Goal: Find specific page/section: Find specific page/section

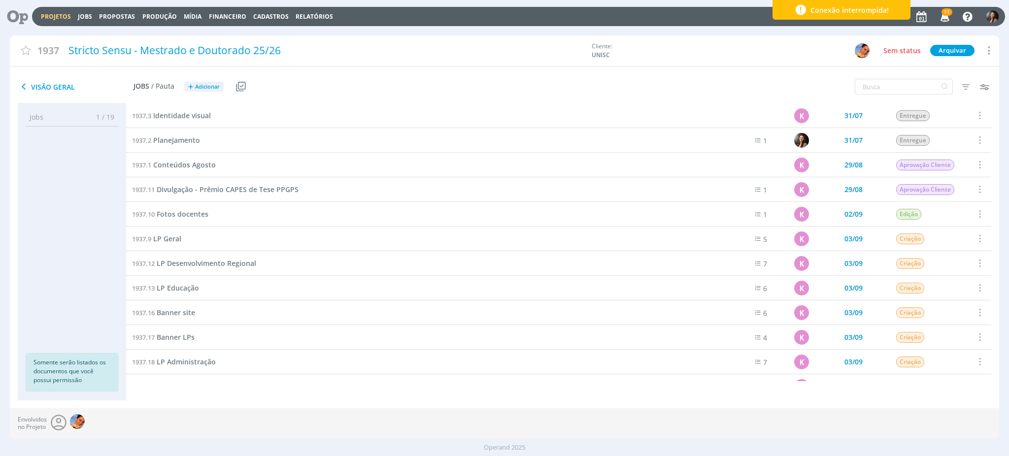
click at [359, 426] on div "Envolvidos no Projeto" at bounding box center [504, 423] width 988 height 31
click at [26, 166] on ul "Jobs 1 / 19 Propostas 0 / 0 Produção 0 / 0 Mídia 0 / 0 Financeiro 0 / 0 Somente…" at bounding box center [72, 251] width 108 height 287
drag, startPoint x: 13, startPoint y: 174, endPoint x: 0, endPoint y: 253, distance: 79.8
click at [0, 253] on div "1937 Stricto Sensu - Mestrado e Doutorado 25/26 Cliente: UNISC Sem status Arqui…" at bounding box center [504, 236] width 1009 height 403
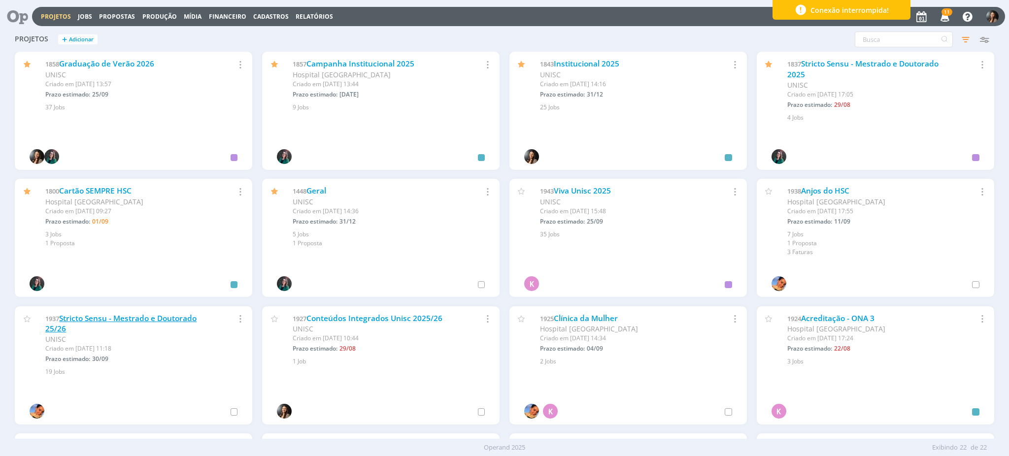
click at [154, 316] on link "Stricto Sensu - Mestrado e Doutorado 25/26" at bounding box center [120, 323] width 151 height 21
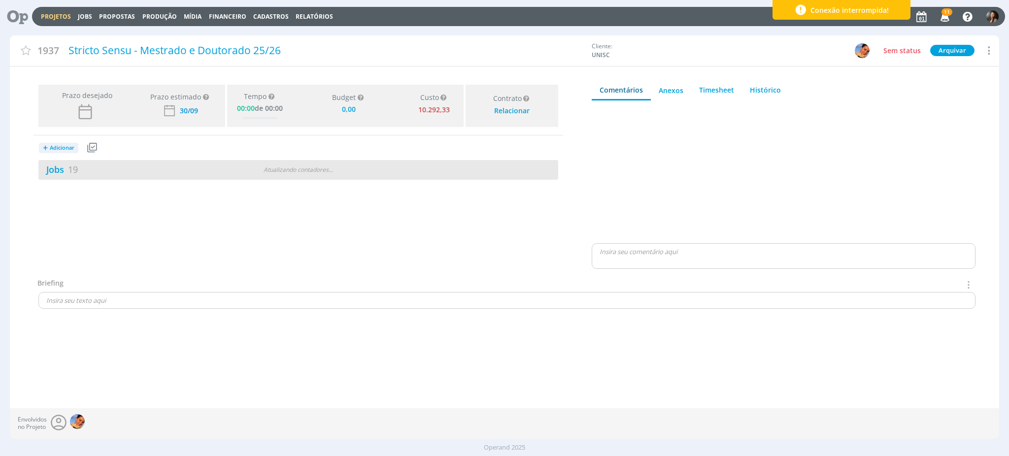
type input "0,00"
click at [146, 175] on div "Jobs 19" at bounding box center [126, 169] width 176 height 13
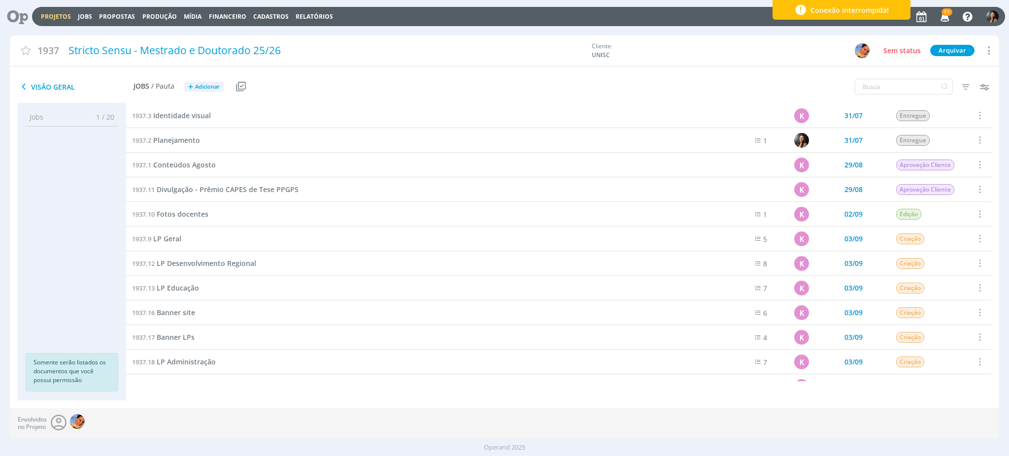
click at [296, 296] on div "1937.13 LP Educação" at bounding box center [418, 288] width 584 height 24
click at [174, 138] on span "Planejamento" at bounding box center [176, 139] width 47 height 9
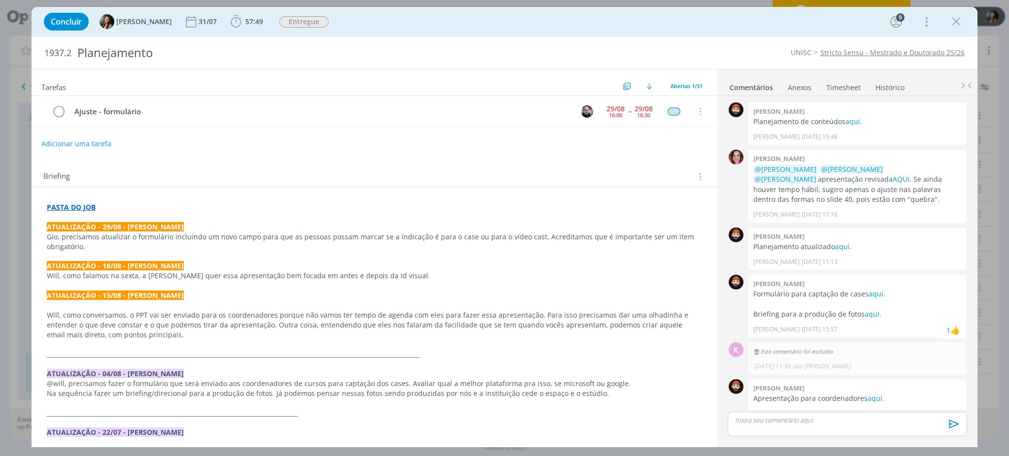
scroll to position [246, 0]
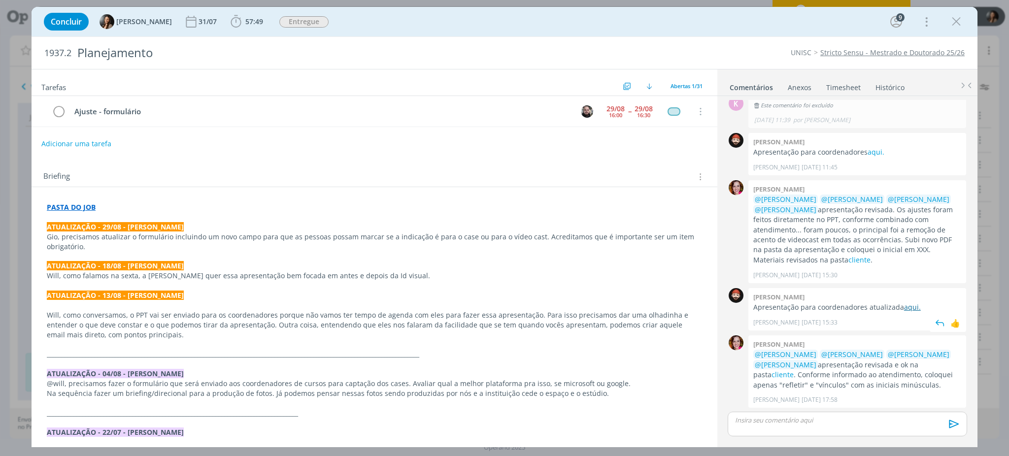
click at [904, 308] on link "aqui." at bounding box center [912, 306] width 17 height 9
click at [906, 306] on link "aqui." at bounding box center [912, 306] width 17 height 9
